Goal: Task Accomplishment & Management: Complete application form

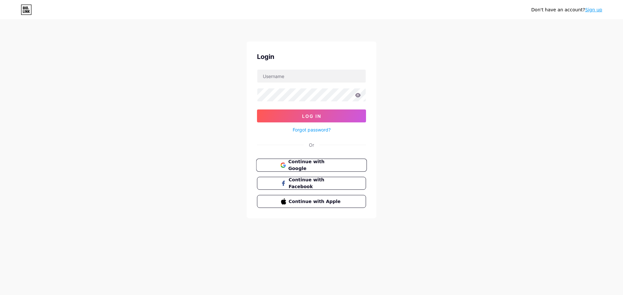
click at [319, 163] on span "Continue with Google" at bounding box center [315, 166] width 54 height 14
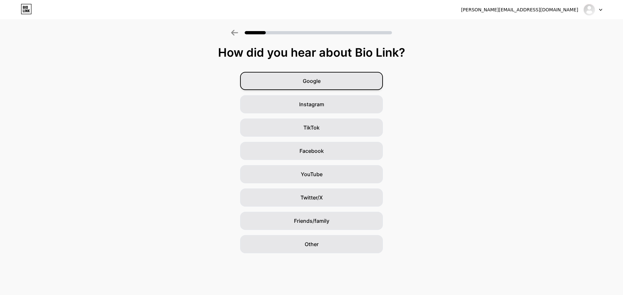
click at [280, 77] on div "Google" at bounding box center [311, 81] width 143 height 18
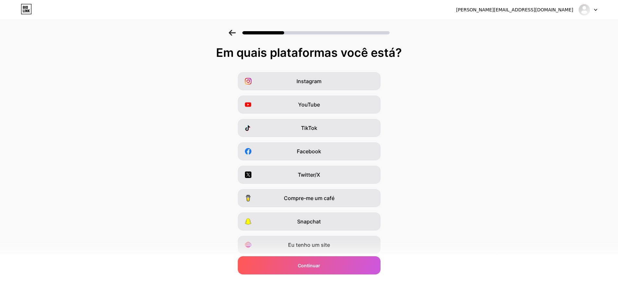
click at [461, 60] on div "Em quais plataformas você está? Instagram YouTube TikTok Facebook Twitter/X Com…" at bounding box center [309, 150] width 618 height 208
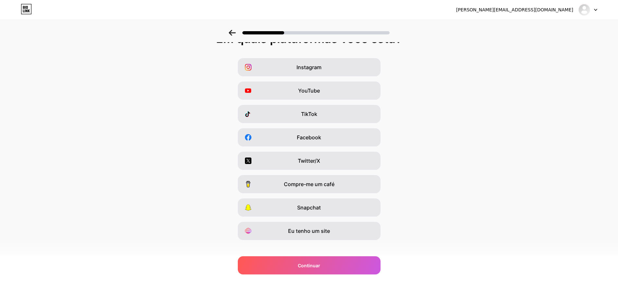
scroll to position [21, 0]
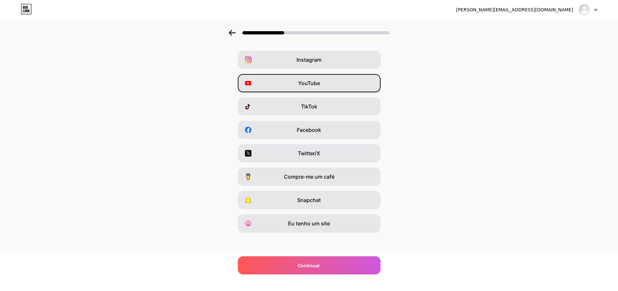
click at [326, 81] on div "YouTube" at bounding box center [309, 83] width 143 height 18
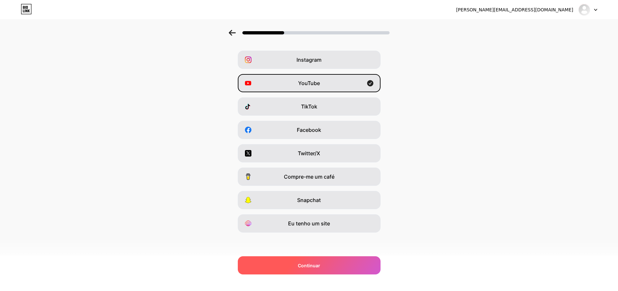
click at [295, 265] on div "Continuar" at bounding box center [309, 265] width 143 height 18
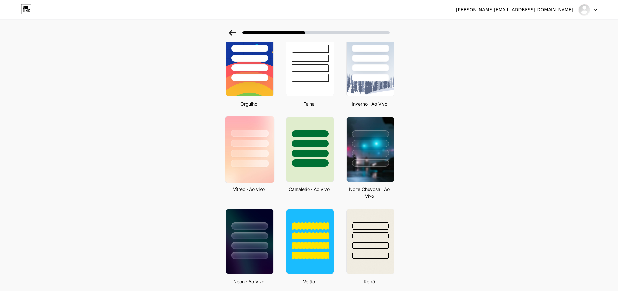
scroll to position [130, 0]
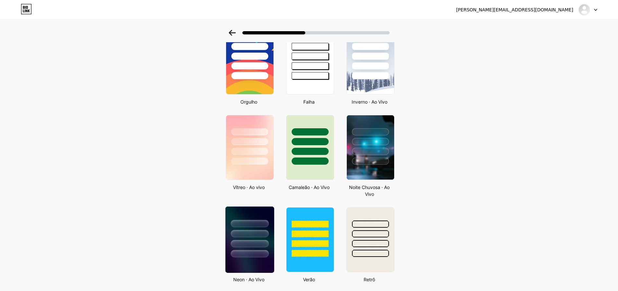
click at [246, 211] on div at bounding box center [249, 231] width 49 height 51
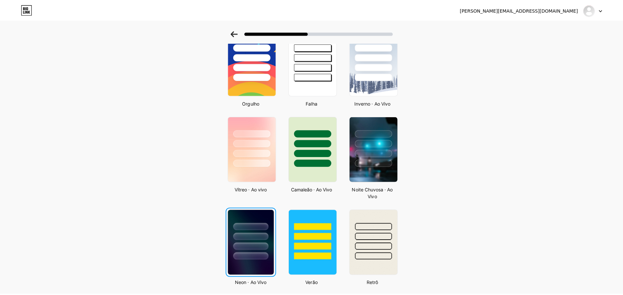
scroll to position [0, 0]
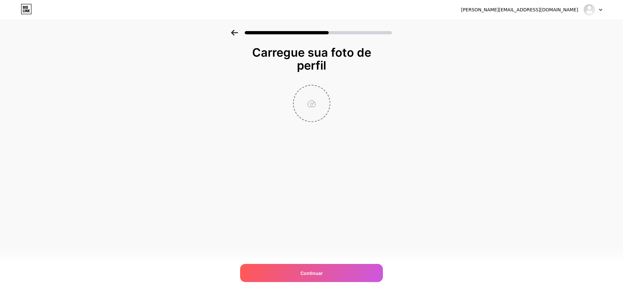
click at [316, 94] on input "file" at bounding box center [312, 104] width 36 height 36
type input "C:\fakepath\IMG_1703.jpg"
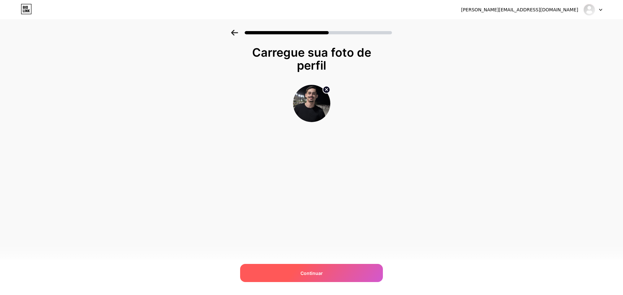
click at [338, 267] on div "Continuar" at bounding box center [311, 273] width 143 height 18
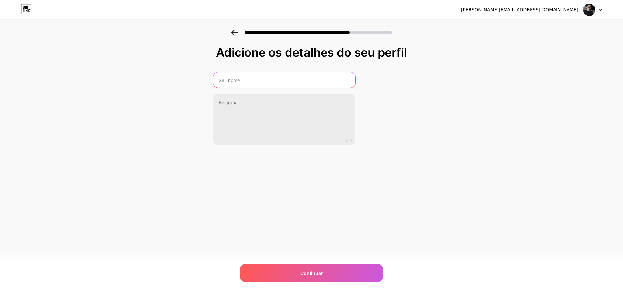
click at [266, 80] on input "text" at bounding box center [284, 80] width 142 height 16
type input "[PERSON_NAME]"
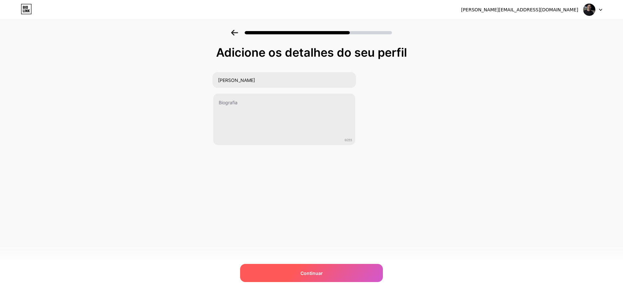
click at [281, 271] on div "Continuar" at bounding box center [311, 273] width 143 height 18
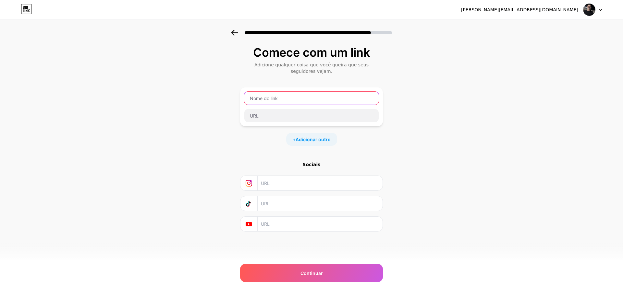
click at [271, 97] on input "text" at bounding box center [311, 98] width 134 height 13
paste input "luiz-downloads"
type input "luiz-downloads"
click at [434, 95] on div "Comece com um link Adicione qualquer coisa que você queira que seus seguidores …" at bounding box center [311, 147] width 623 height 235
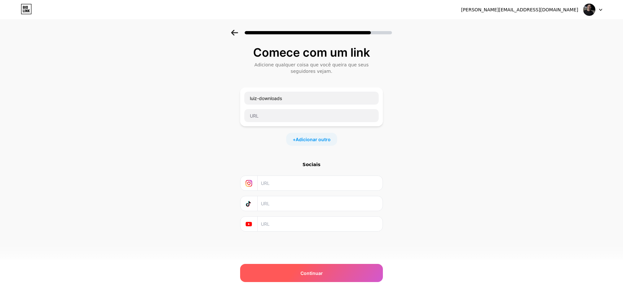
click at [316, 272] on font "Continuar" at bounding box center [311, 274] width 22 height 6
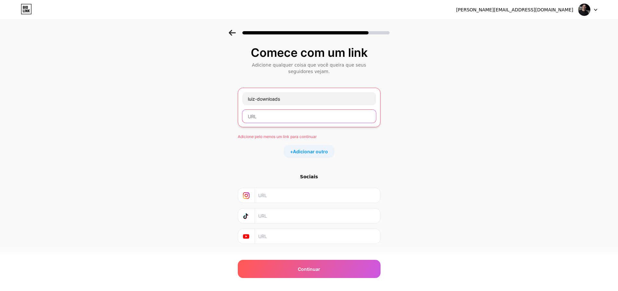
click at [261, 117] on input "text" at bounding box center [309, 116] width 134 height 13
paste input "luiz-downloads"
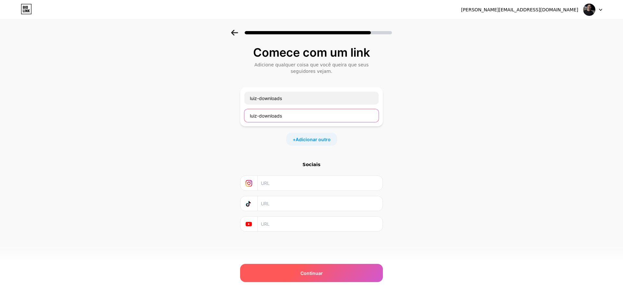
type input "luiz-downloads"
click at [302, 269] on div "Continuar" at bounding box center [311, 273] width 143 height 18
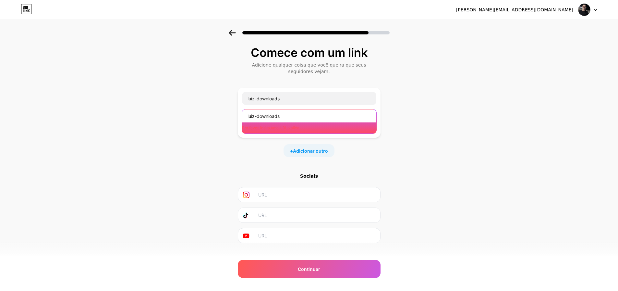
drag, startPoint x: 293, startPoint y: 119, endPoint x: 212, endPoint y: 111, distance: 81.1
click at [212, 111] on div "Comece com um link Adicione qualquer coisa que você queira que seus seguidores …" at bounding box center [309, 153] width 618 height 246
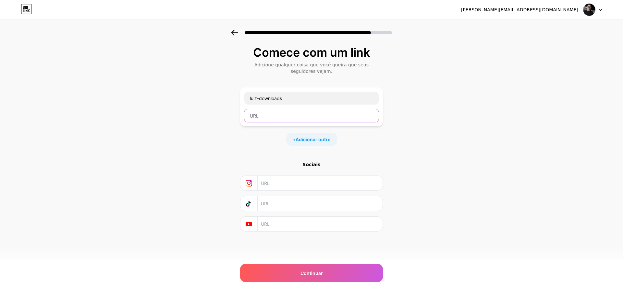
click at [262, 117] on input "text" at bounding box center [311, 115] width 134 height 13
